Goal: Task Accomplishment & Management: Complete application form

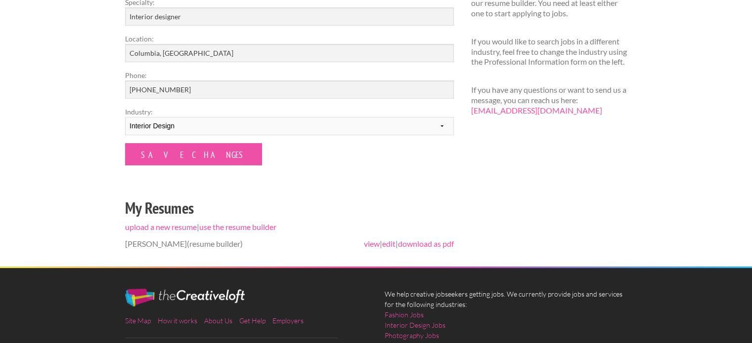
scroll to position [205, 0]
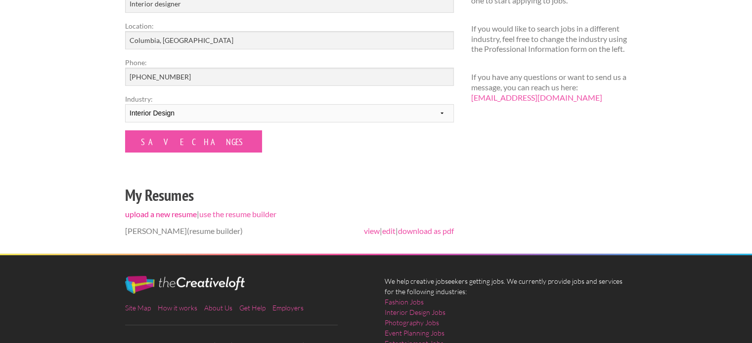
click at [175, 216] on link "upload a new resume" at bounding box center [161, 214] width 72 height 9
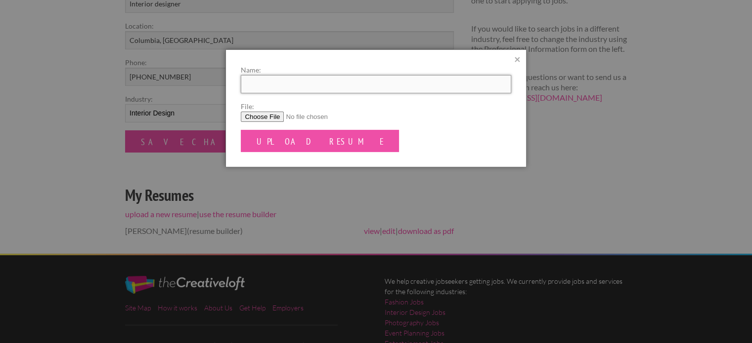
click at [394, 88] on input "Name:" at bounding box center [376, 84] width 270 height 18
type input "Laura Martinez"
click at [286, 118] on input "File:" at bounding box center [376, 117] width 270 height 10
type input "C:\fakepath\CV Laura Martínez.pdf"
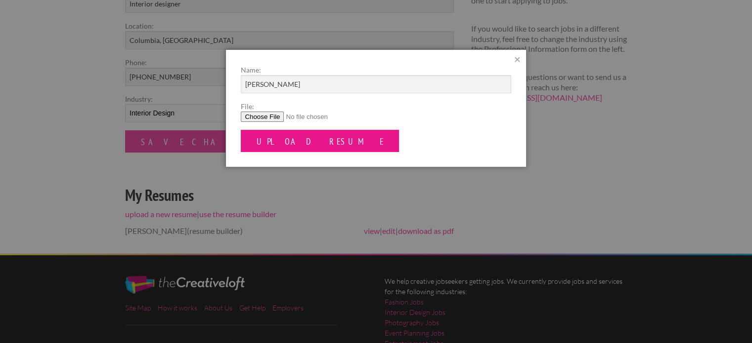
click at [302, 143] on input "Upload Resume" at bounding box center [320, 141] width 158 height 22
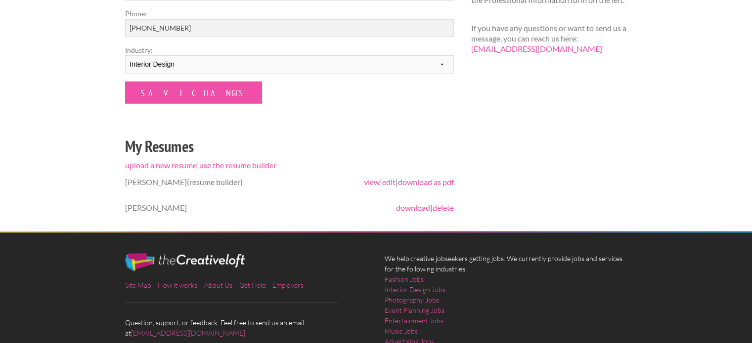
scroll to position [283, 0]
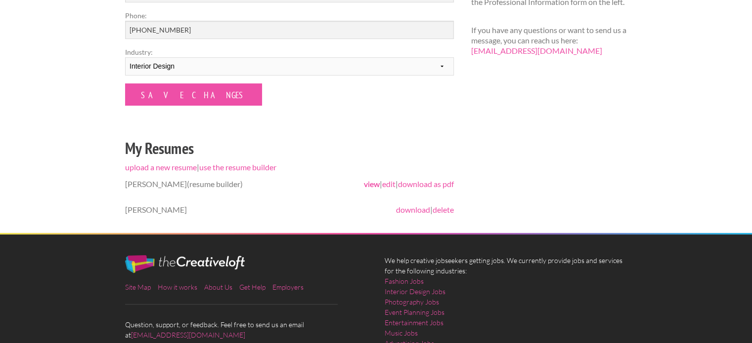
click at [364, 186] on link "view" at bounding box center [372, 183] width 16 height 9
click at [417, 211] on link "download" at bounding box center [413, 209] width 34 height 9
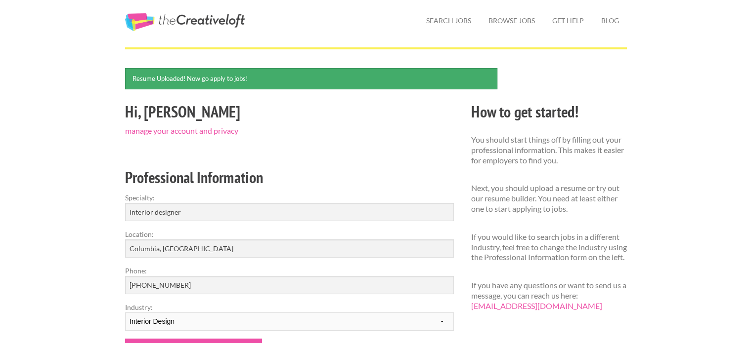
scroll to position [27, 0]
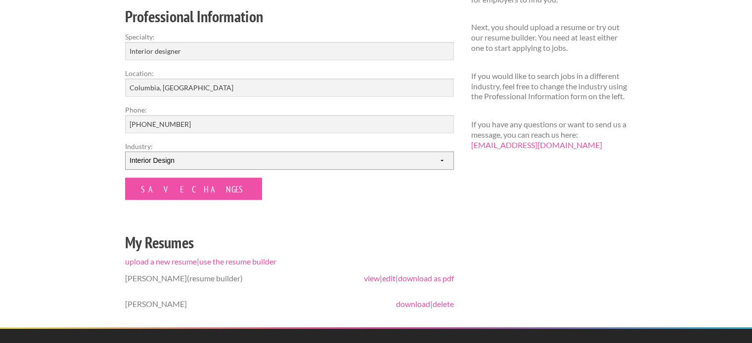
scroll to position [165, 0]
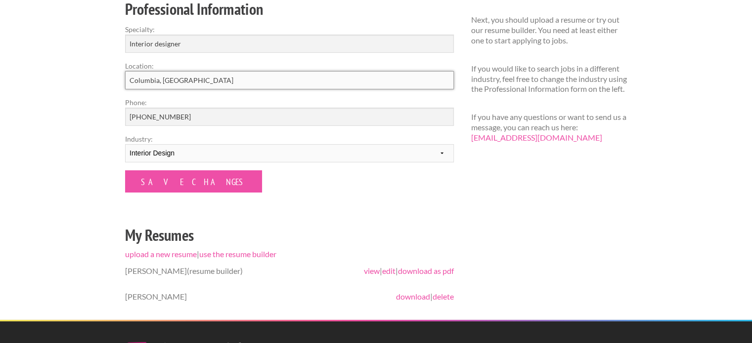
click at [188, 82] on input "Columbia, [GEOGRAPHIC_DATA]" at bounding box center [289, 80] width 329 height 18
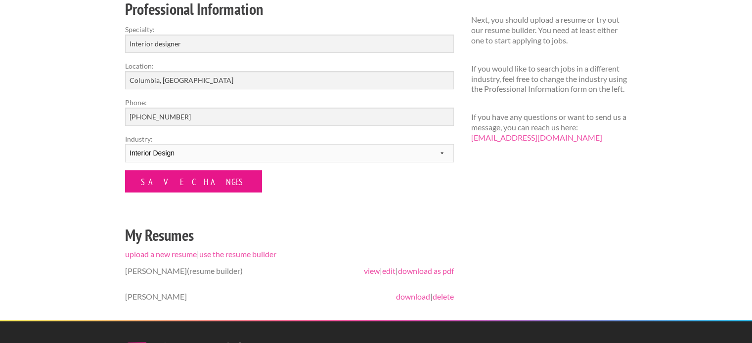
click at [195, 172] on input "Save Changes" at bounding box center [193, 181] width 137 height 22
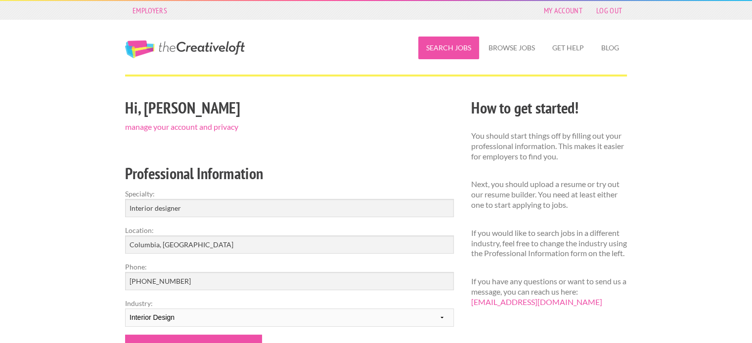
click at [437, 37] on link "Search Jobs" at bounding box center [448, 48] width 61 height 23
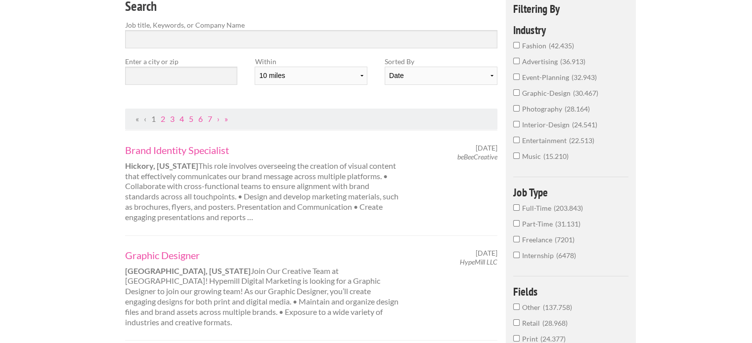
scroll to position [123, 0]
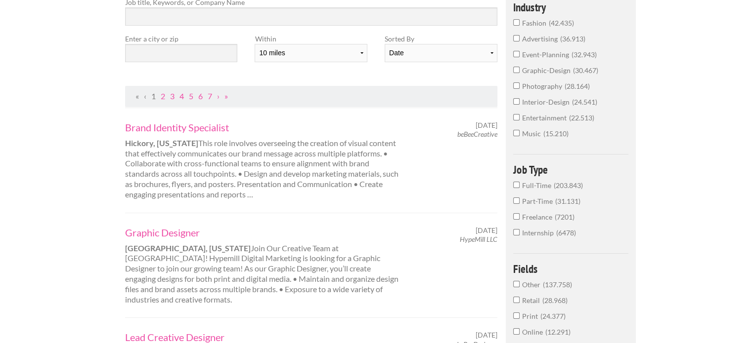
click at [521, 228] on label "Internship 6478" at bounding box center [570, 236] width 115 height 16
click at [519, 229] on input "Internship 6478" at bounding box center [516, 232] width 6 height 6
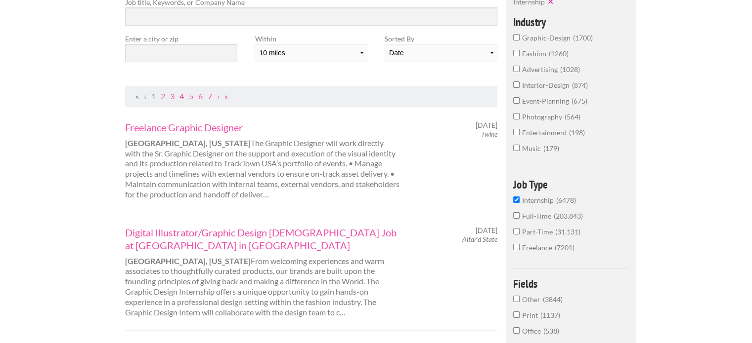
click at [521, 87] on label "interior-design 874" at bounding box center [570, 88] width 115 height 16
click at [519, 87] on input "interior-design 874" at bounding box center [516, 85] width 6 height 6
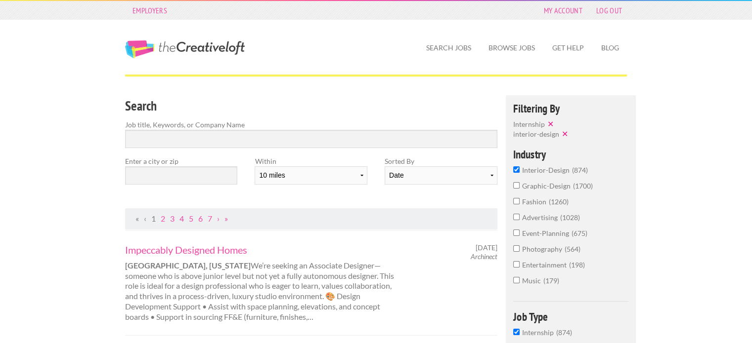
scroll to position [8, 0]
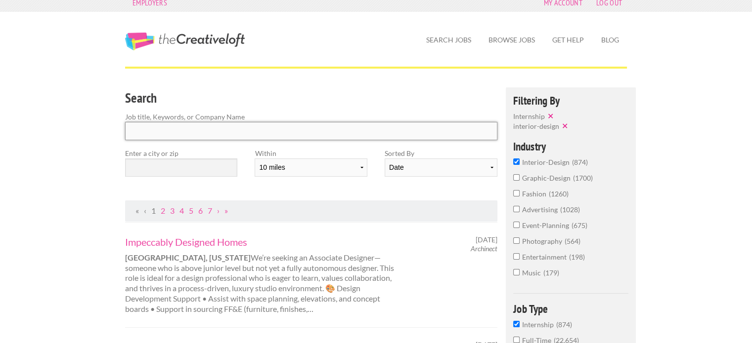
click at [211, 130] on input "Search" at bounding box center [311, 131] width 372 height 18
click at [209, 167] on input "text" at bounding box center [181, 168] width 112 height 18
type input "c"
type input "COLUMBIA"
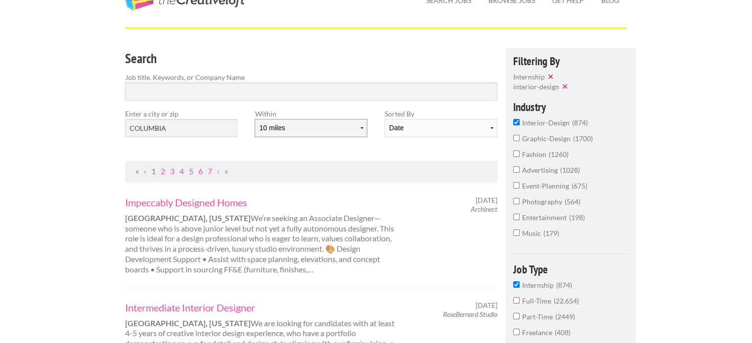
scroll to position [53, 0]
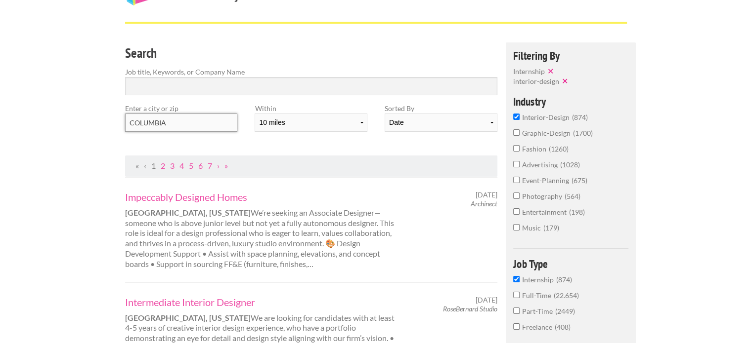
click at [203, 120] on input "COLUMBIA" at bounding box center [181, 123] width 112 height 18
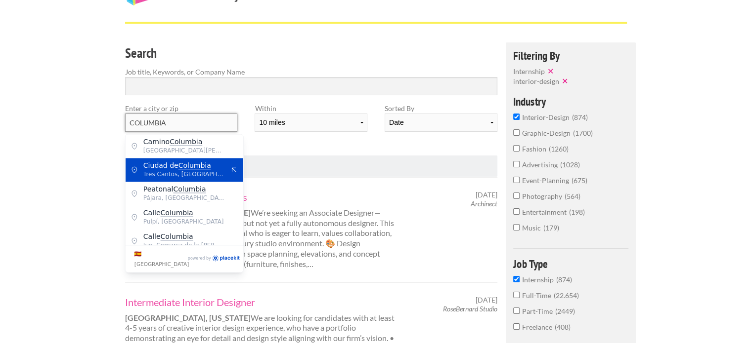
scroll to position [8, 0]
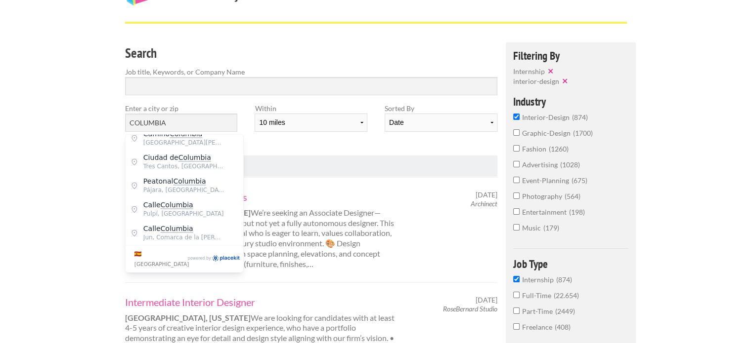
click at [154, 261] on span "España" at bounding box center [161, 264] width 54 height 6
click at [131, 249] on input "España" at bounding box center [130, 249] width 0 height 0
checkbox input "true"
type input "España"
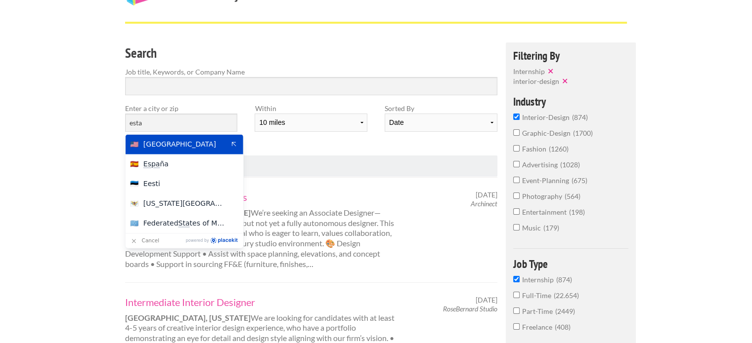
click at [200, 142] on span "United States of America" at bounding box center [183, 144] width 81 height 9
type input "COLUMBIA"
checkbox input "false"
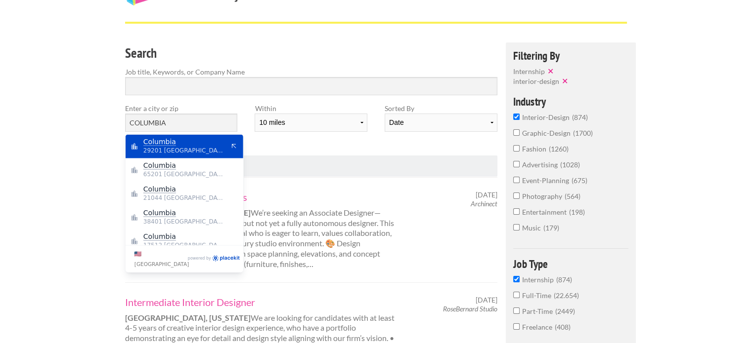
click at [178, 146] on span "29201 United States of America" at bounding box center [183, 150] width 81 height 9
type input "Columbia"
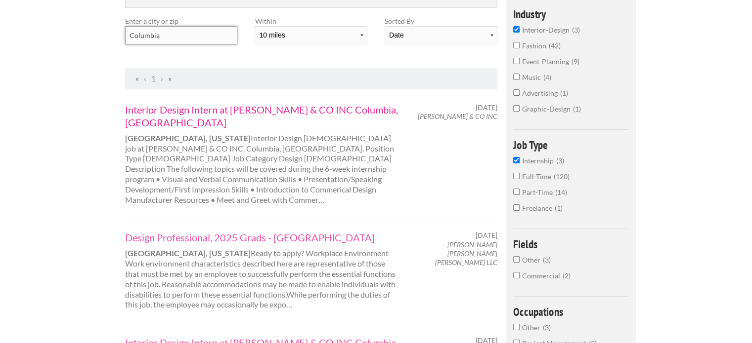
scroll to position [140, 0]
click at [238, 113] on link "Interior Design Intern at ALFRED WILLIAMS & CO INC Columbia, SC" at bounding box center [262, 116] width 275 height 26
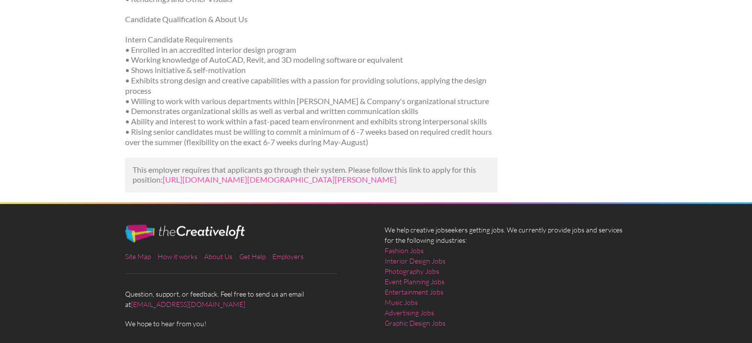
scroll to position [686, 0]
click at [271, 174] on link "https://beachhousefilms.com.au/job-listing/job/interior-design-intern-at-alfred…" at bounding box center [280, 178] width 234 height 9
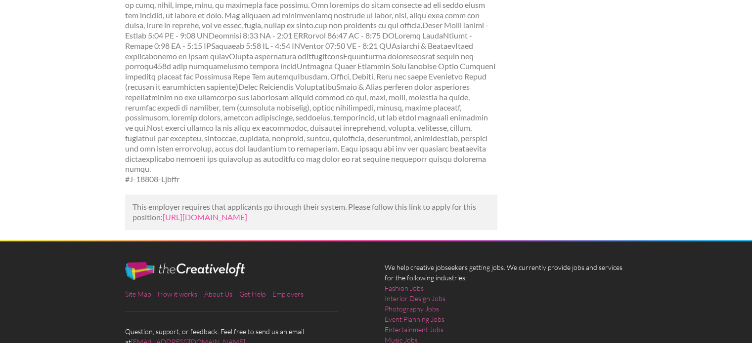
scroll to position [515, 0]
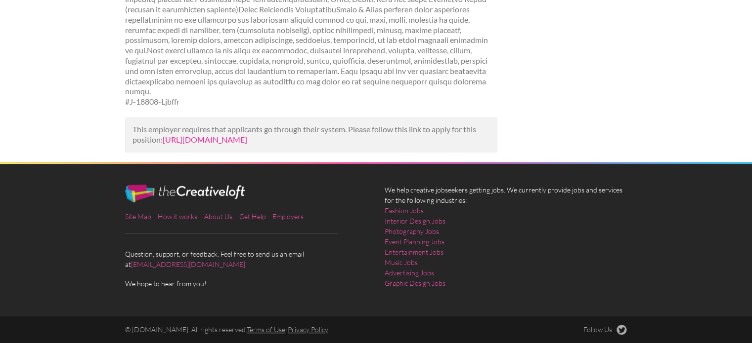
click at [215, 135] on link "[URL][DOMAIN_NAME]" at bounding box center [205, 139] width 84 height 9
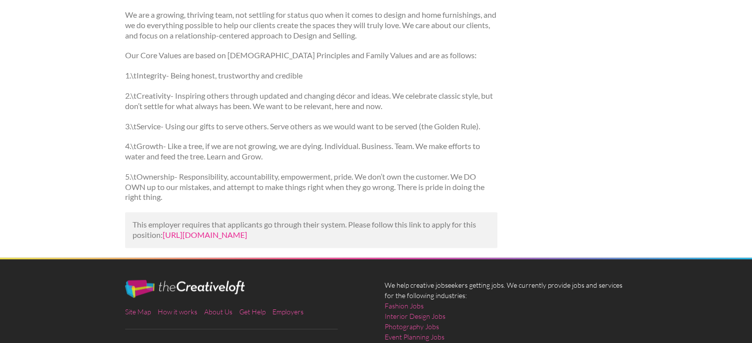
scroll to position [1182, 0]
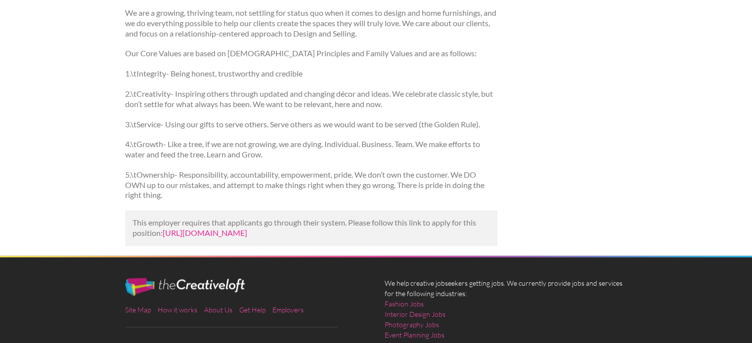
click at [247, 228] on link "https://www.adzuna.com/details/5274883466?utm_campaign=google_jobs_apply&utm_so…" at bounding box center [205, 232] width 84 height 9
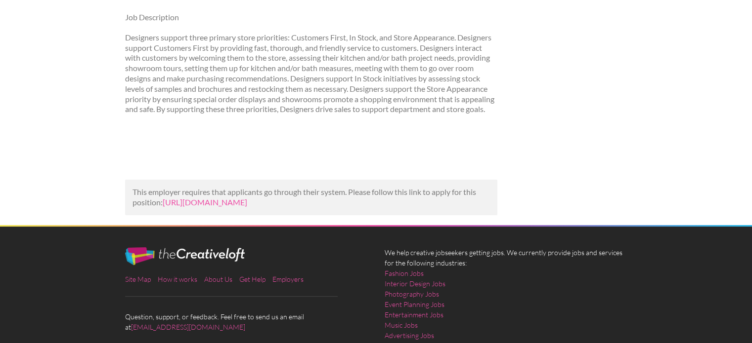
scroll to position [170, 0]
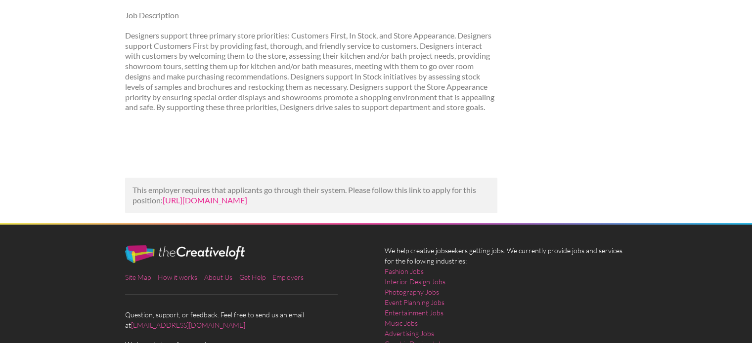
click at [247, 205] on link "[URL][DOMAIN_NAME]" at bounding box center [205, 200] width 84 height 9
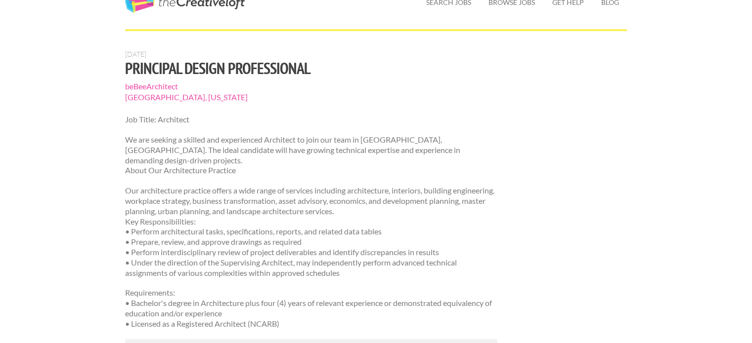
scroll to position [49, 0]
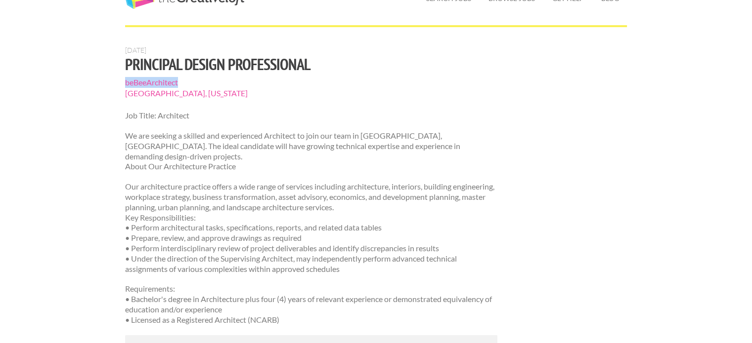
drag, startPoint x: 120, startPoint y: 81, endPoint x: 204, endPoint y: 83, distance: 83.5
click at [204, 83] on div "[DATE] Principal Design Professional beBeeArchitect [GEOGRAPHIC_DATA], [US_STAT…" at bounding box center [311, 213] width 389 height 335
copy span "beBeeArchitect"
click at [308, 120] on p "Job Title: Architect" at bounding box center [311, 116] width 372 height 10
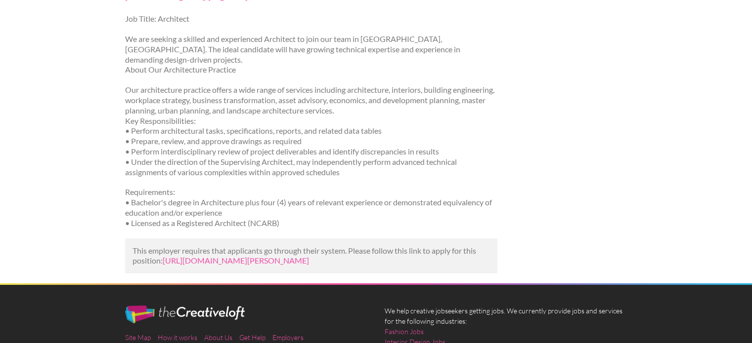
scroll to position [145, 0]
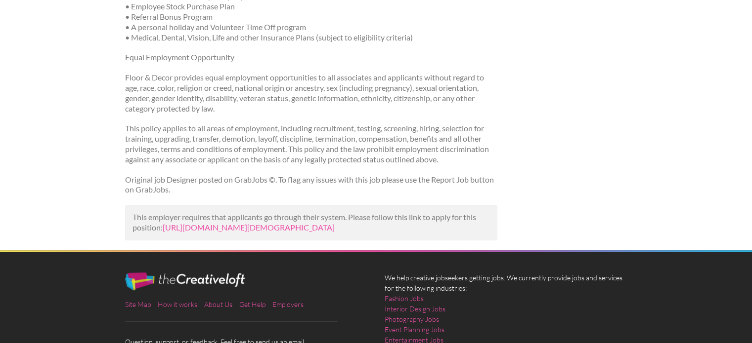
scroll to position [946, 0]
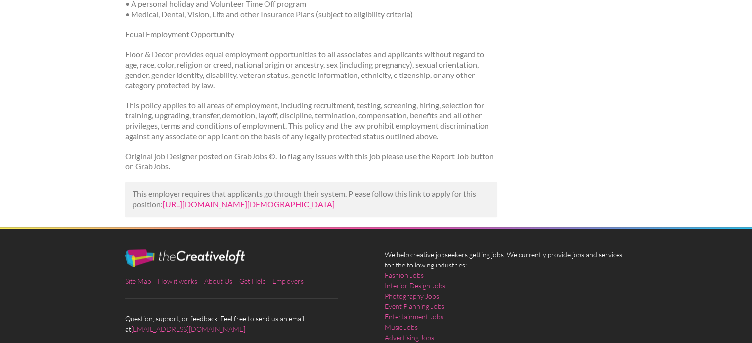
click at [253, 209] on link "[URL][DOMAIN_NAME][DEMOGRAPHIC_DATA]" at bounding box center [249, 204] width 172 height 9
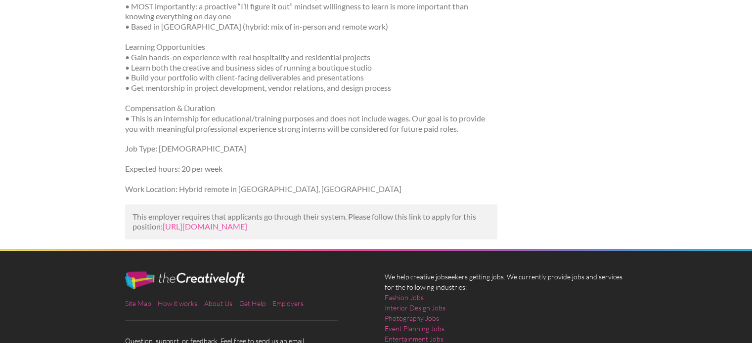
scroll to position [381, 0]
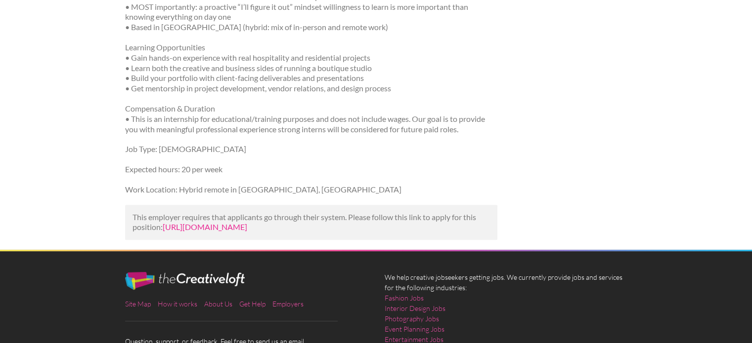
click at [247, 232] on link "https://www.indeed.com/viewjob?jk=0a45390863c2b83d&utm_campaign=google_jobs_app…" at bounding box center [205, 226] width 84 height 9
click at [189, 226] on link "https://www.indeed.com/viewjob?jk=0a45390863c2b83d&utm_campaign=google_jobs_app…" at bounding box center [205, 226] width 84 height 9
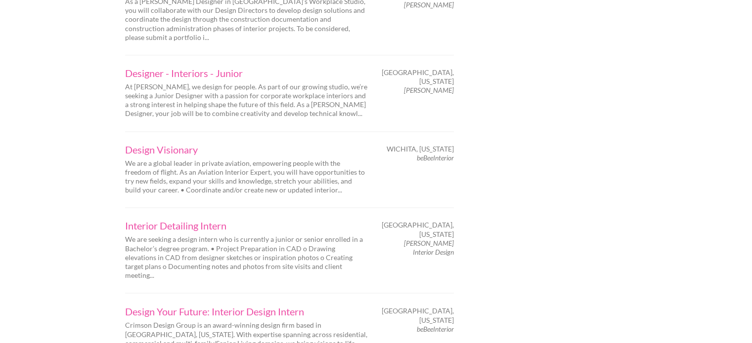
scroll to position [1566, 0]
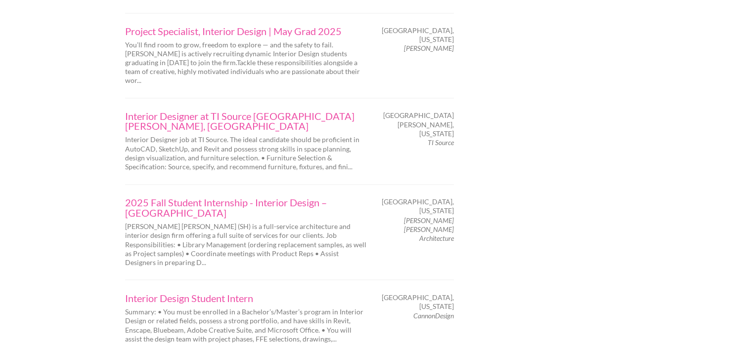
scroll to position [1664, 0]
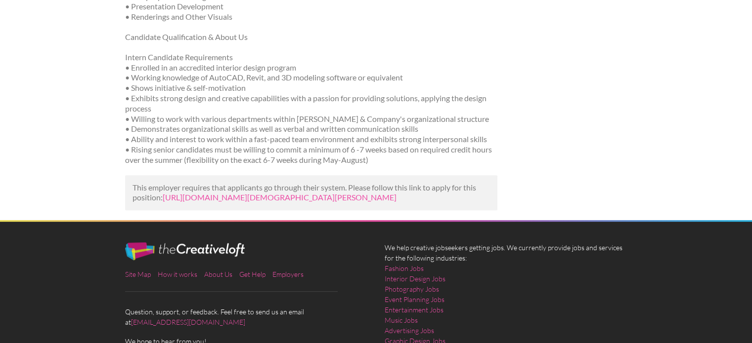
scroll to position [670, 0]
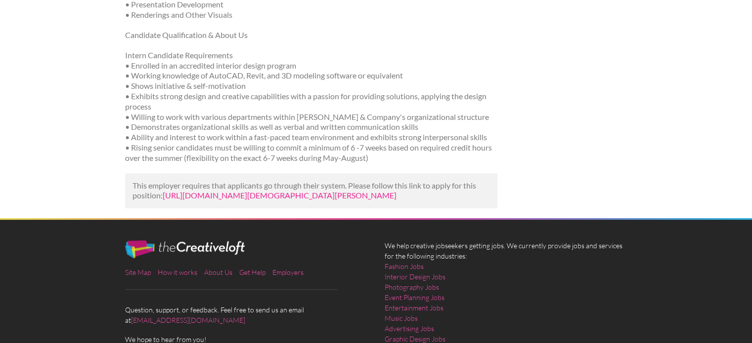
click at [202, 200] on link "https://beachhousefilms.com.au/job-listing/job/interior-design-intern-at-alfred…" at bounding box center [280, 195] width 234 height 9
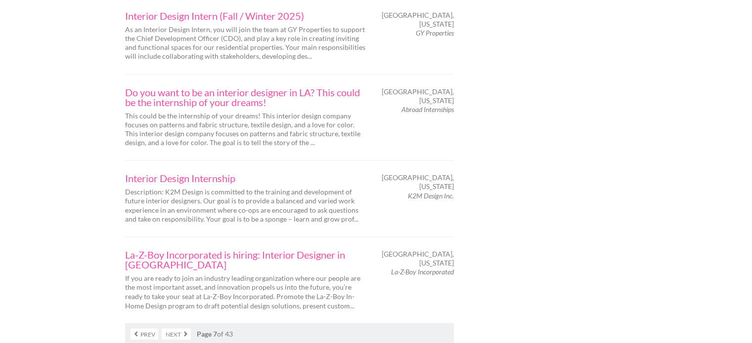
scroll to position [1583, 0]
click at [188, 329] on link "Next" at bounding box center [176, 334] width 29 height 11
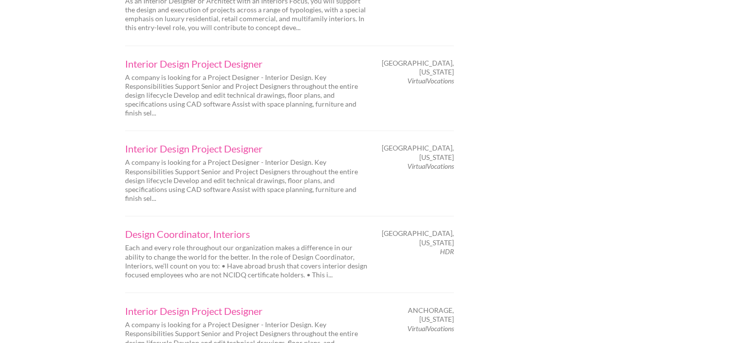
scroll to position [1585, 0]
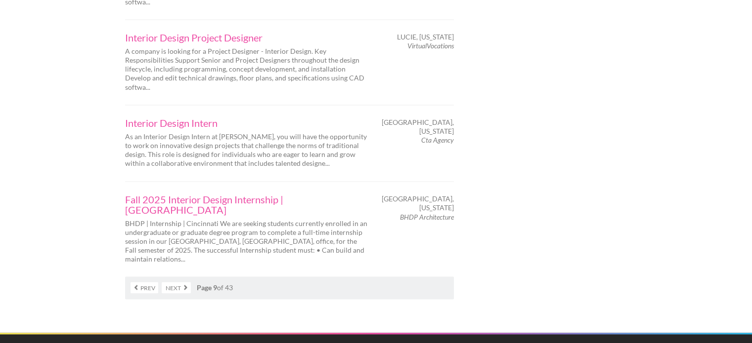
scroll to position [1668, 0]
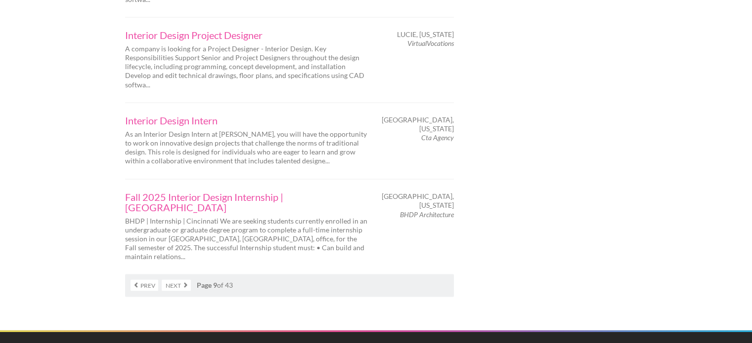
click at [190, 280] on link "Next" at bounding box center [176, 285] width 29 height 11
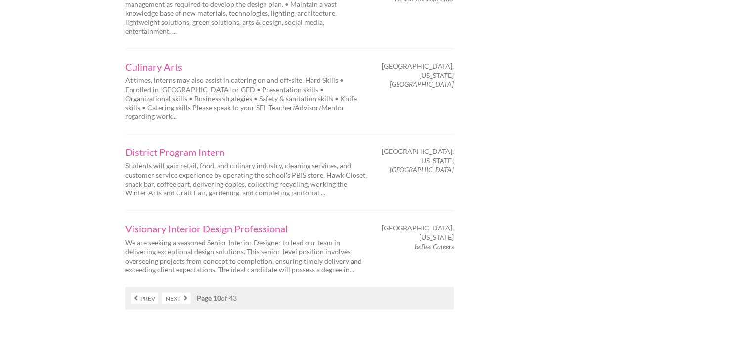
scroll to position [1644, 0]
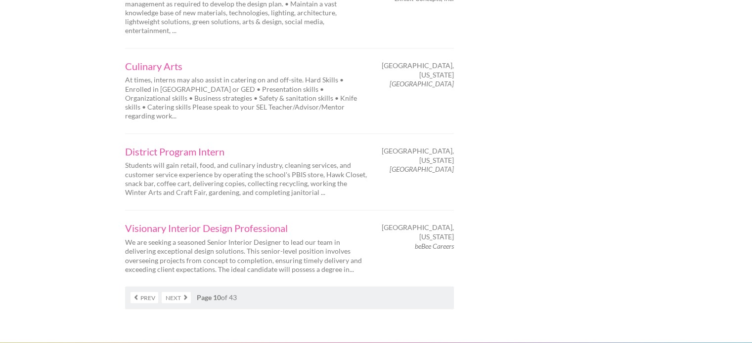
click at [184, 292] on link "Next" at bounding box center [176, 297] width 29 height 11
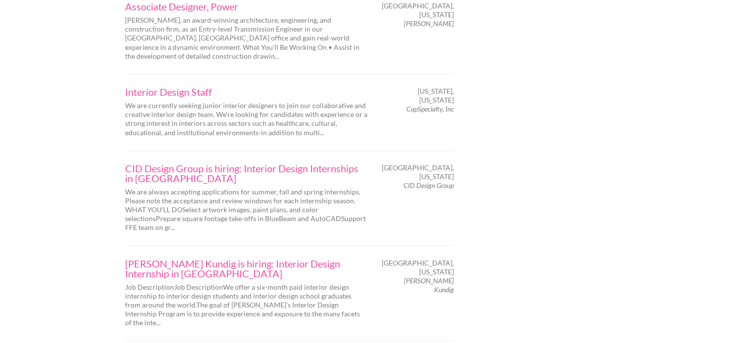
scroll to position [1674, 0]
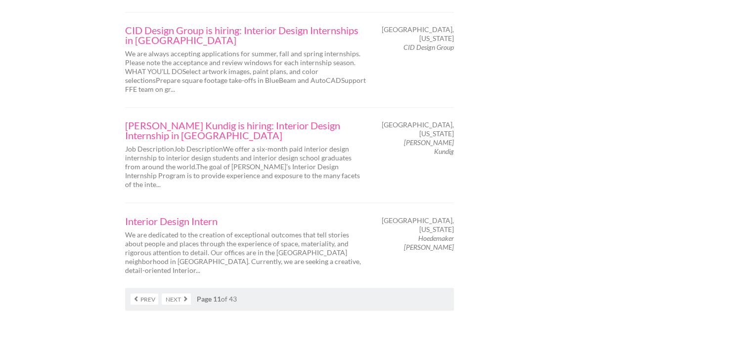
click at [176, 294] on link "Next" at bounding box center [176, 299] width 29 height 11
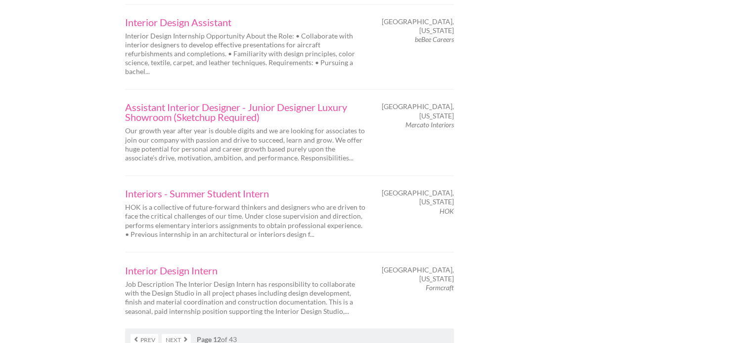
scroll to position [1624, 0]
click at [175, 333] on link "Next" at bounding box center [176, 338] width 29 height 11
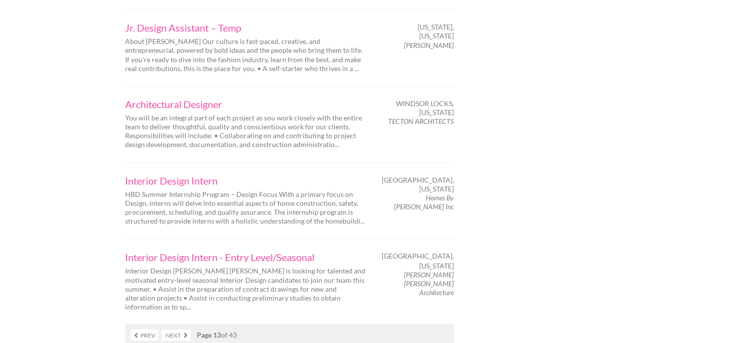
scroll to position [1620, 0]
click at [175, 329] on link "Next" at bounding box center [176, 334] width 29 height 11
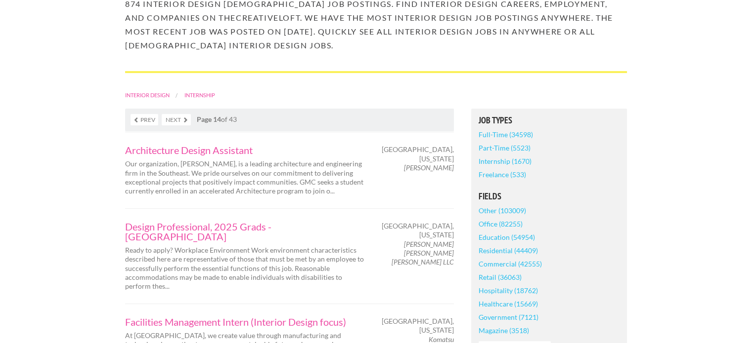
scroll to position [132, 0]
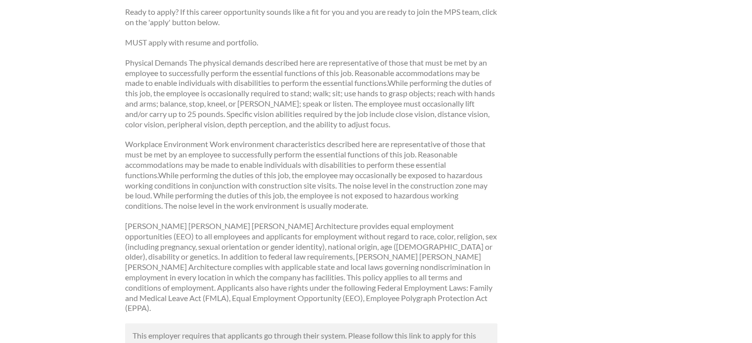
scroll to position [902, 0]
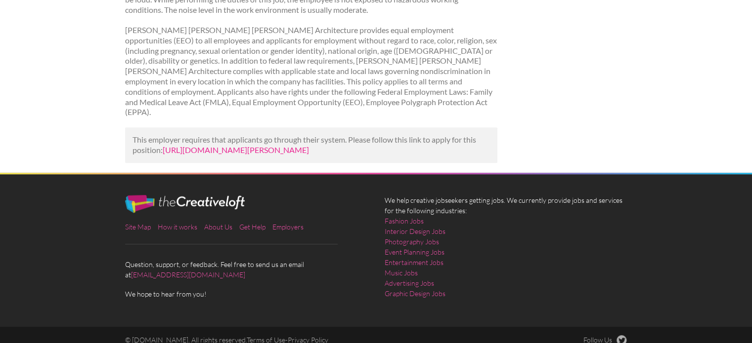
click at [191, 145] on link "[URL][DOMAIN_NAME][PERSON_NAME]" at bounding box center [236, 149] width 146 height 9
click at [225, 145] on link "[URL][DOMAIN_NAME][PERSON_NAME]" at bounding box center [236, 149] width 146 height 9
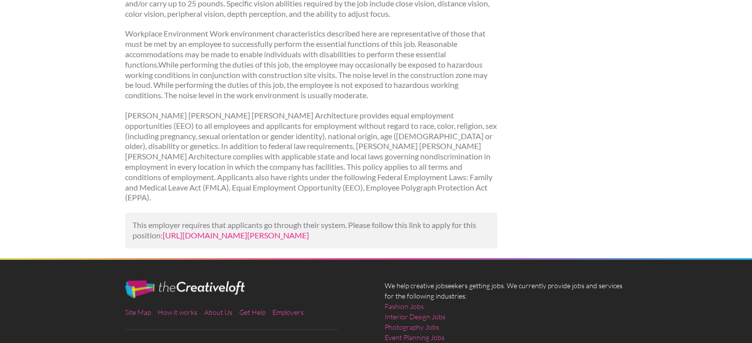
scroll to position [819, 0]
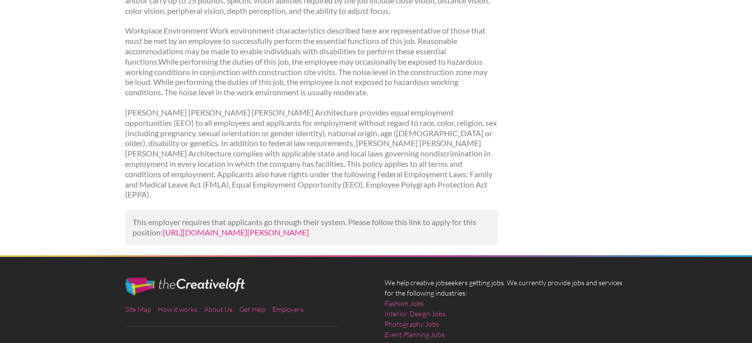
click at [195, 228] on link "[URL][DOMAIN_NAME][PERSON_NAME]" at bounding box center [236, 232] width 146 height 9
